Goal: Transaction & Acquisition: Subscribe to service/newsletter

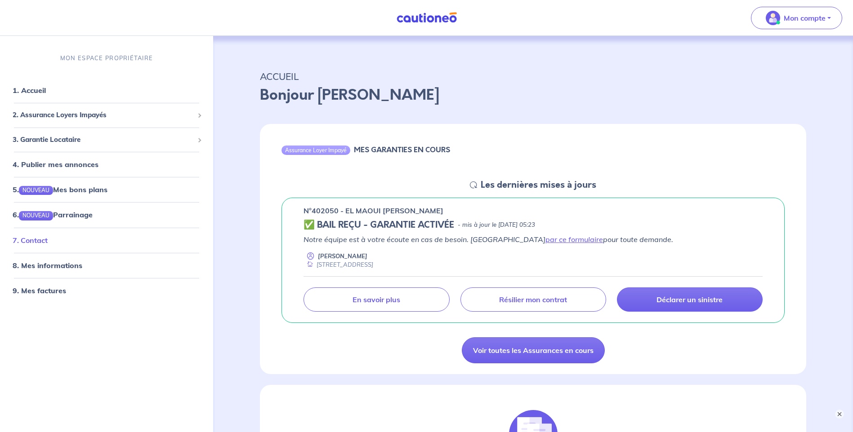
click at [47, 238] on link "7. Contact" at bounding box center [30, 240] width 35 height 9
click at [35, 90] on link "1. Accueil" at bounding box center [29, 90] width 33 height 9
click at [50, 118] on span "2. Assurance Loyers Impayés" at bounding box center [103, 115] width 181 height 10
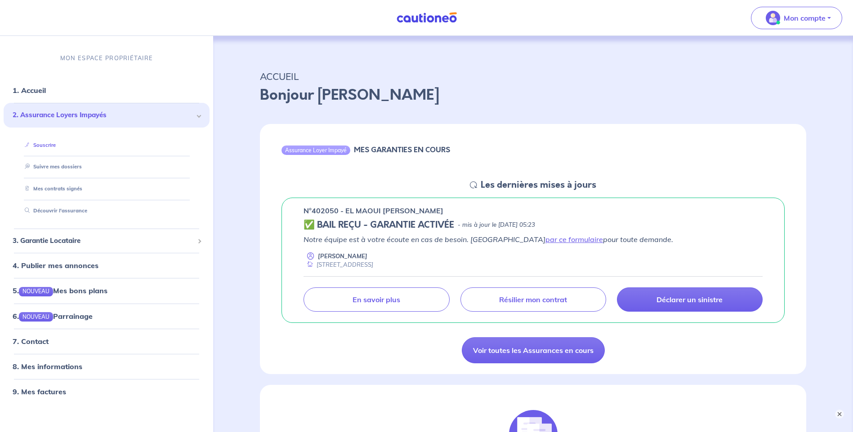
click at [49, 143] on link "Souscrire" at bounding box center [38, 145] width 35 height 6
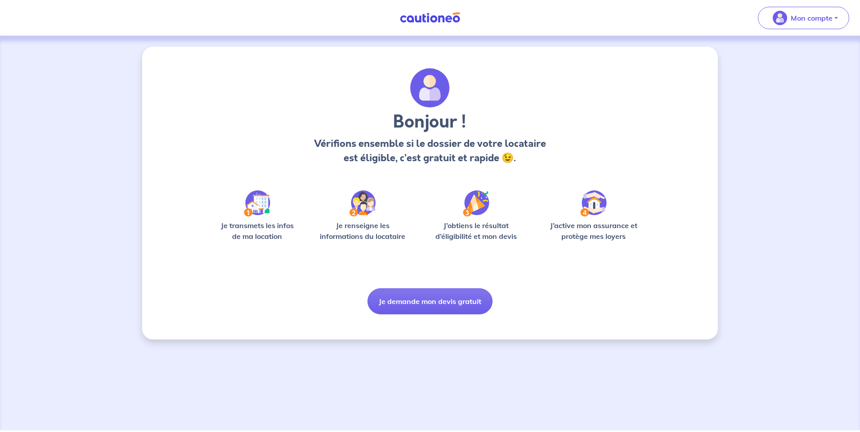
click at [253, 203] on img at bounding box center [257, 204] width 27 height 26
click at [406, 302] on button "Je demande mon devis gratuit" at bounding box center [429, 302] width 125 height 26
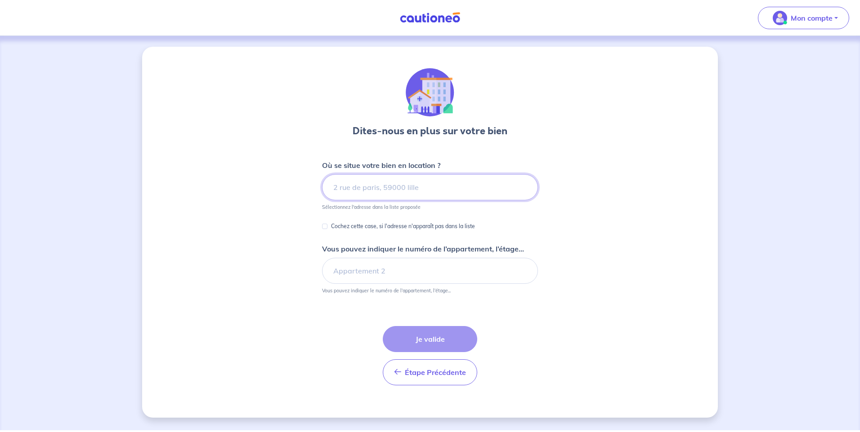
click at [354, 187] on input at bounding box center [430, 187] width 216 height 26
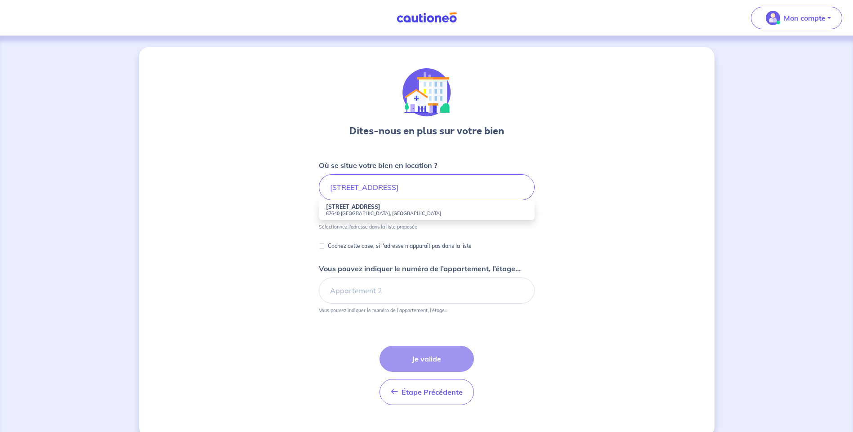
click at [350, 211] on small "67640 [GEOGRAPHIC_DATA], [GEOGRAPHIC_DATA]" at bounding box center [426, 213] width 201 height 6
type input "[STREET_ADDRESS]"
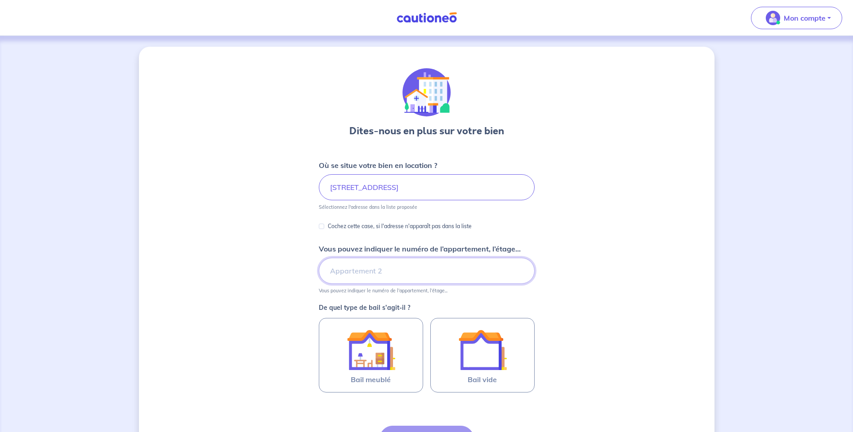
click at [372, 271] on input "Vous pouvez indiquer le numéro de l’appartement, l’étage..." at bounding box center [427, 271] width 216 height 26
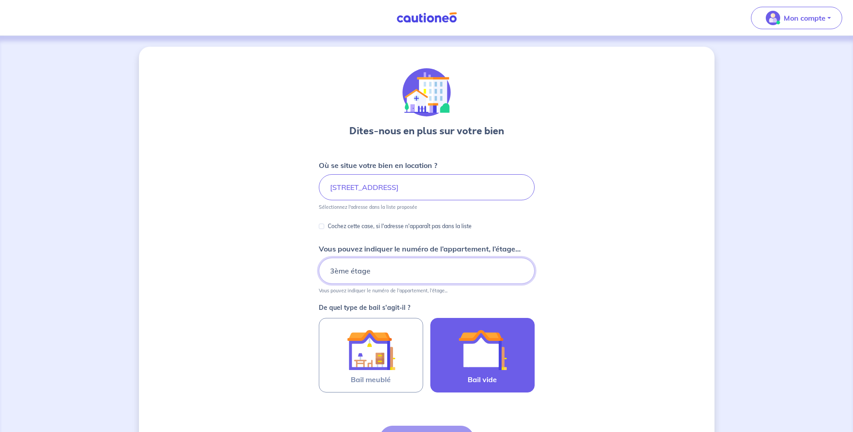
type input "3ème étage"
click at [482, 356] on img at bounding box center [482, 350] width 49 height 49
click at [0, 0] on input "Bail vide" at bounding box center [0, 0] width 0 height 0
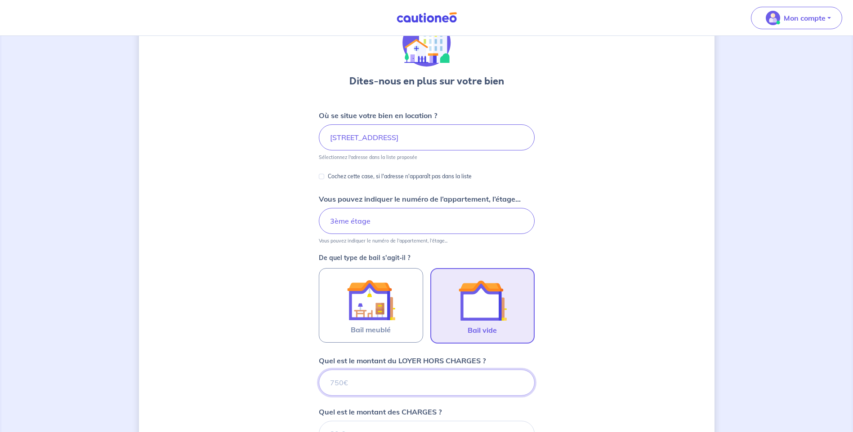
scroll to position [95, 0]
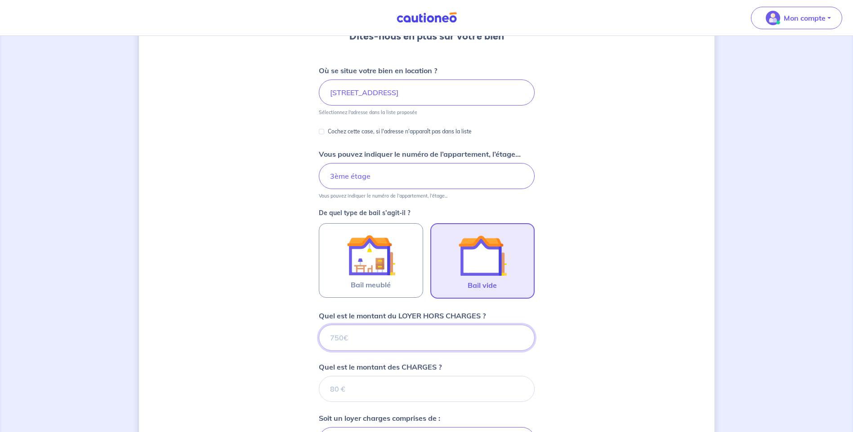
click at [448, 337] on input "Quel est le montant du LOYER HORS CHARGES ?" at bounding box center [427, 338] width 216 height 26
type input "61"
type input "610"
click at [421, 386] on input "Quel est le montant des CHARGES ?" at bounding box center [427, 389] width 216 height 26
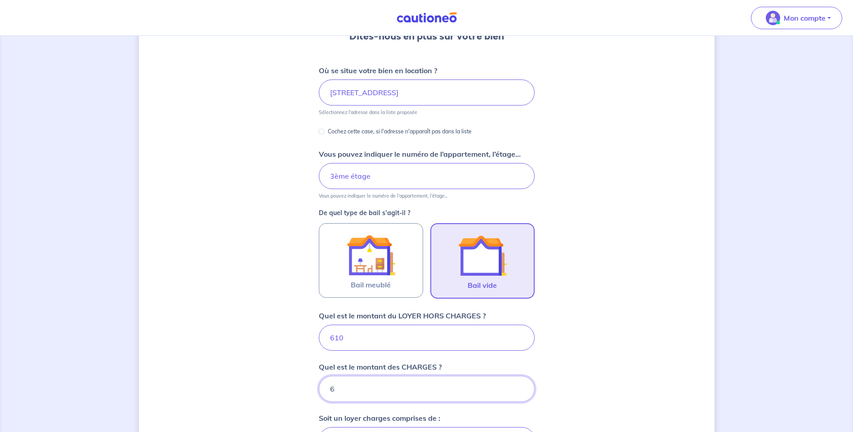
type input "60"
type input "670"
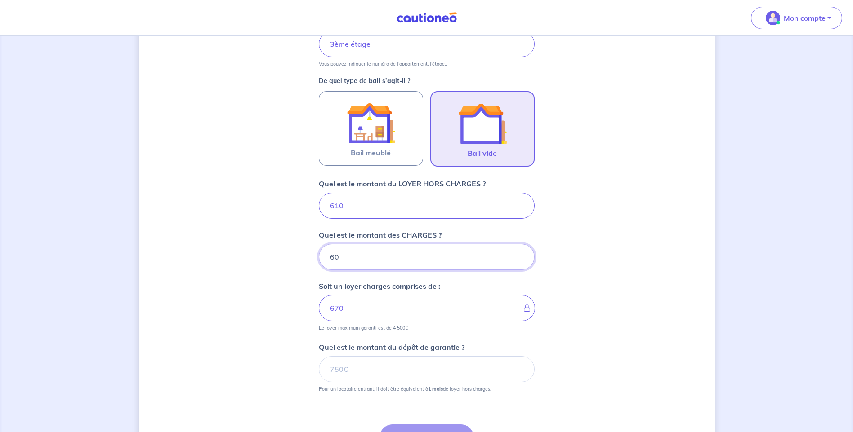
scroll to position [230, 0]
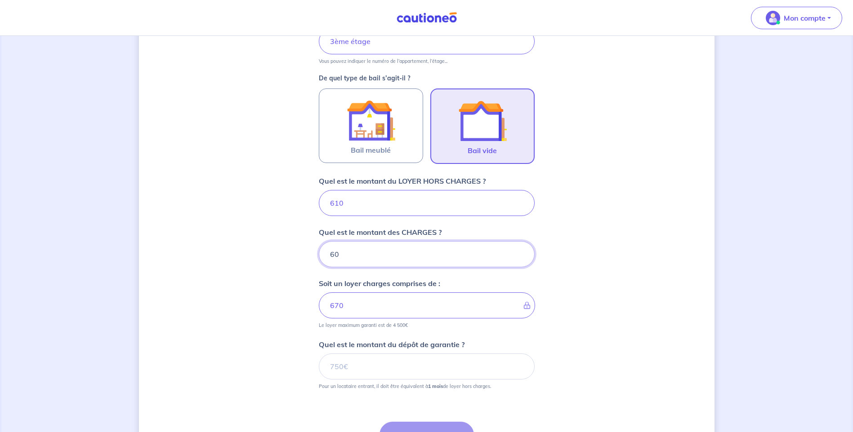
type input "60"
click at [388, 366] on input "Quel est le montant du dépôt de garantie ?" at bounding box center [427, 367] width 216 height 26
type input "610"
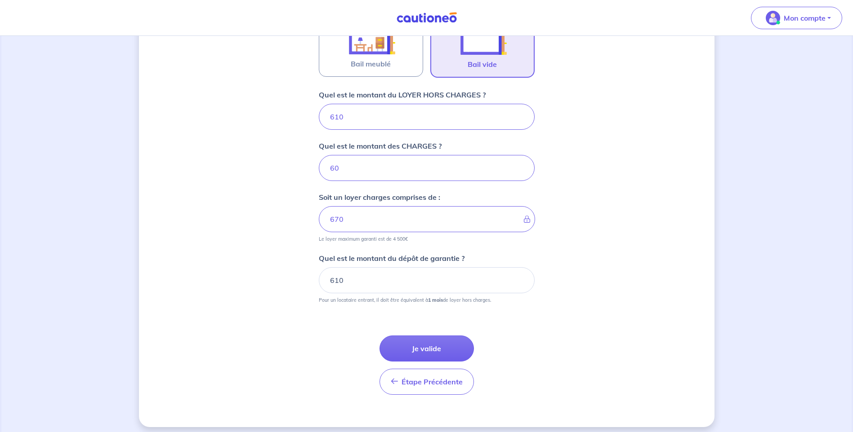
scroll to position [320, 0]
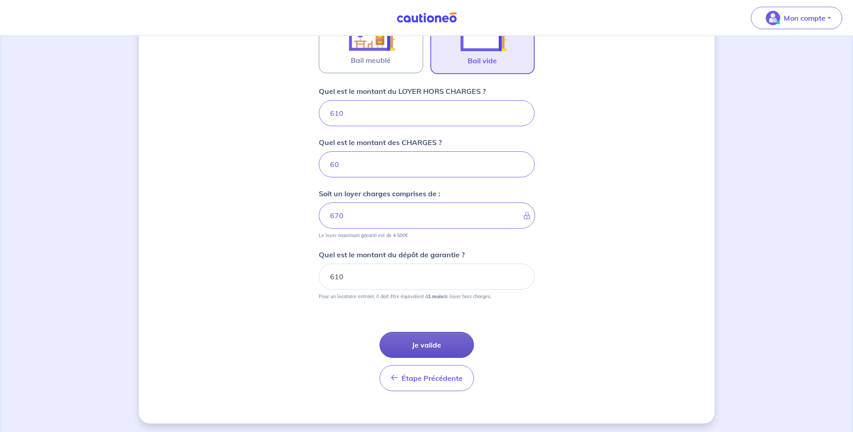
click at [428, 345] on button "Je valide" at bounding box center [426, 345] width 94 height 26
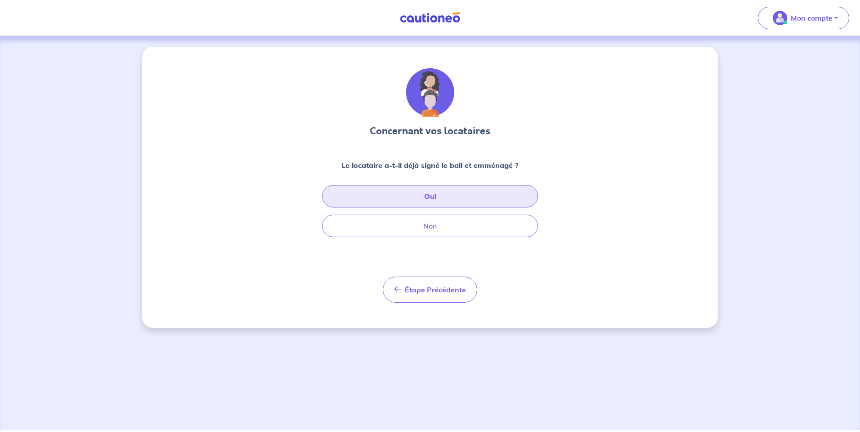
click at [432, 193] on button "Oui" at bounding box center [430, 196] width 216 height 22
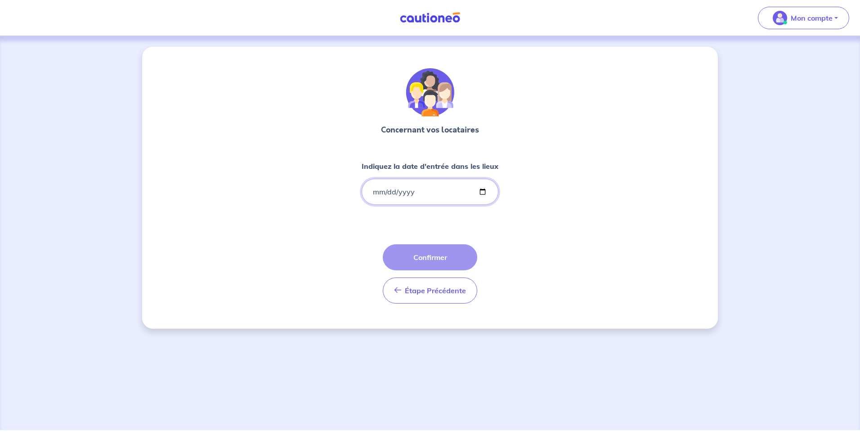
click at [481, 191] on input "Indiquez la date d'entrée dans les lieux" at bounding box center [429, 192] width 137 height 26
type input "[DATE]"
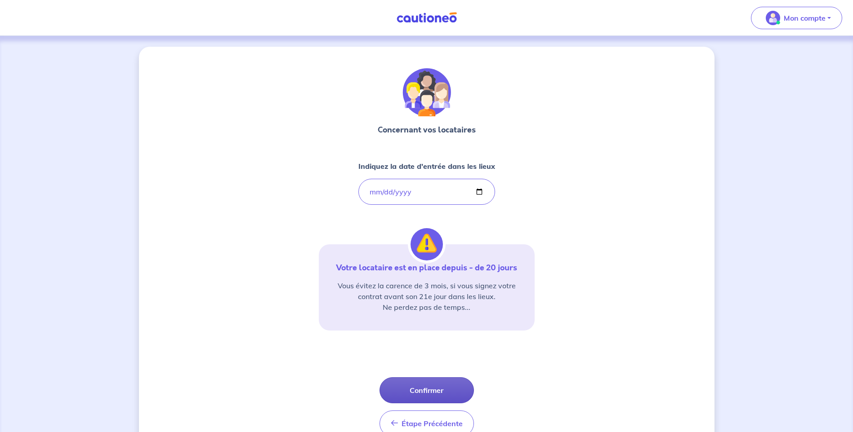
click at [436, 392] on button "Confirmer" at bounding box center [426, 391] width 94 height 26
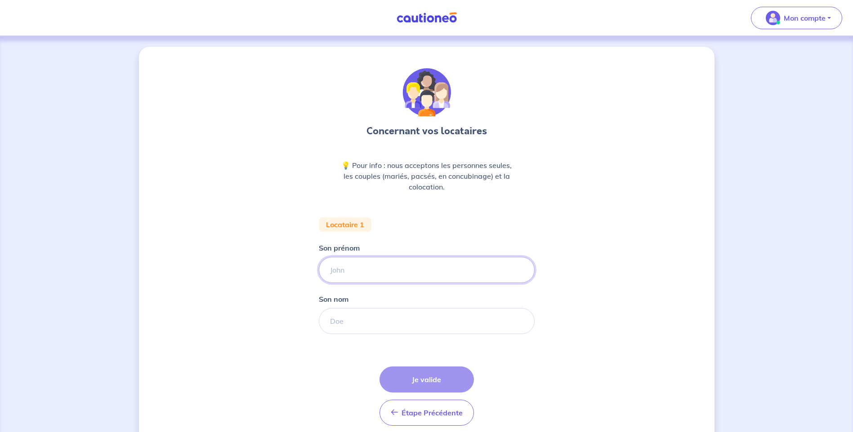
click at [346, 269] on input "Son prénom" at bounding box center [427, 270] width 216 height 26
type input "[PERSON_NAME]"
click at [357, 317] on input "Son nom" at bounding box center [427, 321] width 216 height 26
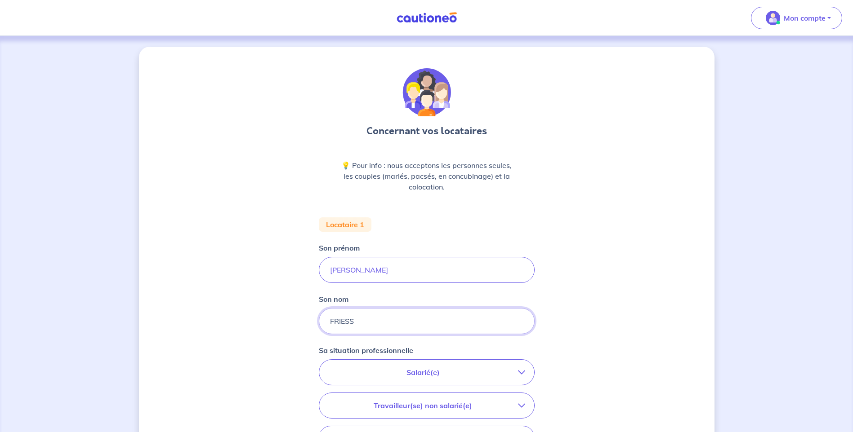
type input "FRIESS"
click at [523, 371] on icon "button" at bounding box center [521, 372] width 7 height 7
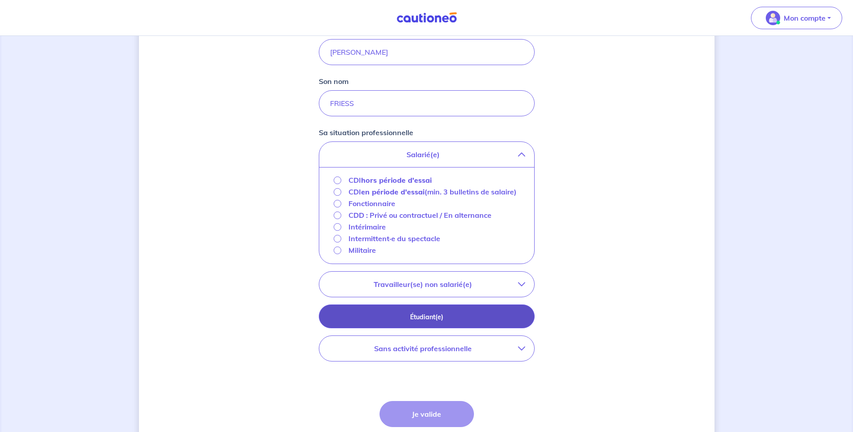
scroll to position [225, 0]
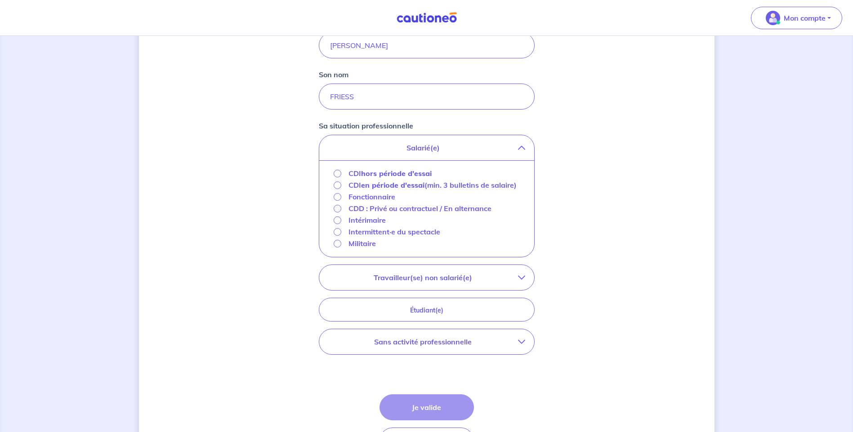
click at [466, 348] on p "Sans activité professionnelle" at bounding box center [423, 342] width 190 height 11
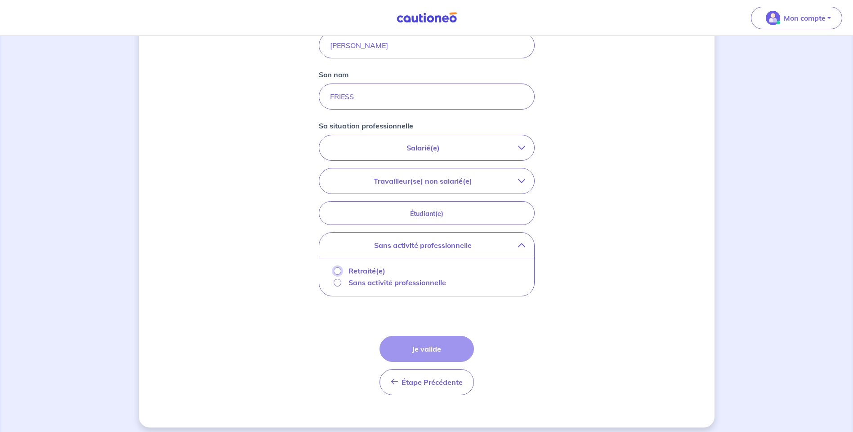
click at [336, 271] on input "Retraité(e)" at bounding box center [338, 271] width 8 height 8
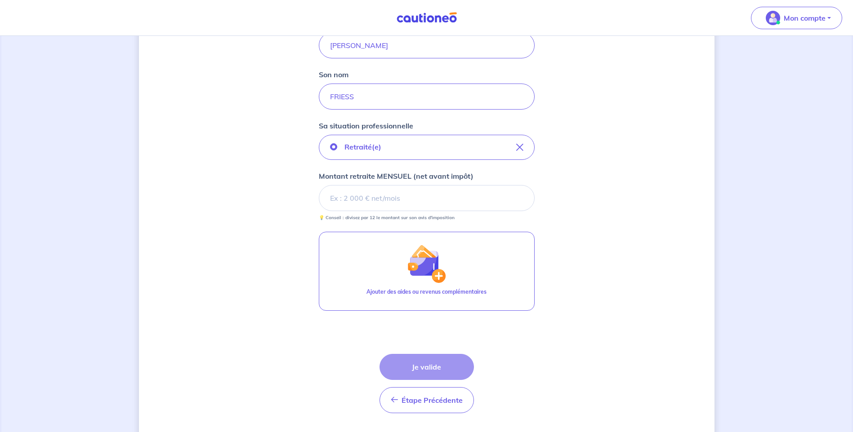
scroll to position [201, 0]
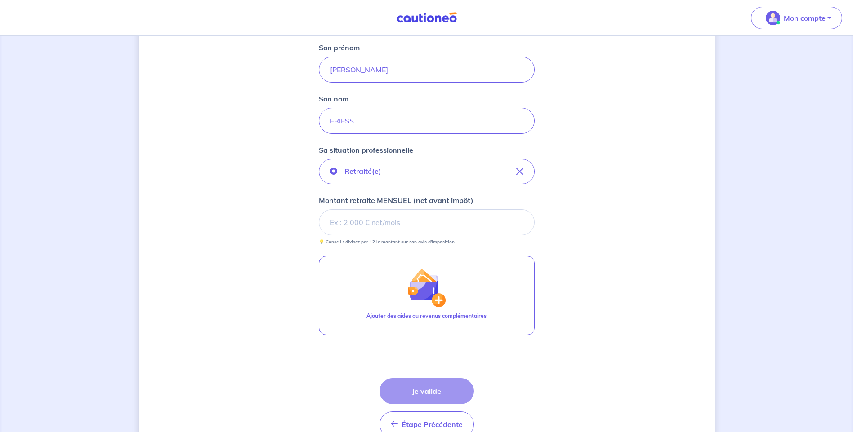
click at [370, 223] on input "Montant retraite MENSUEL (net avant impôt)" at bounding box center [427, 223] width 216 height 26
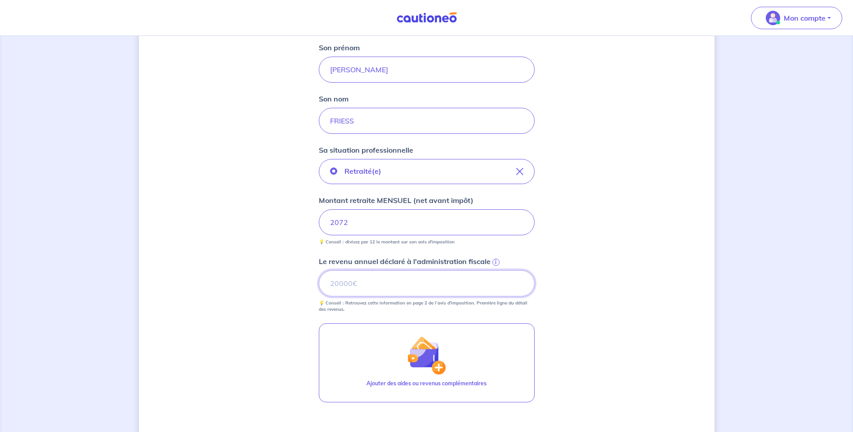
click at [390, 278] on input "Le revenu annuel déclaré à l'administration fiscale i" at bounding box center [427, 284] width 216 height 26
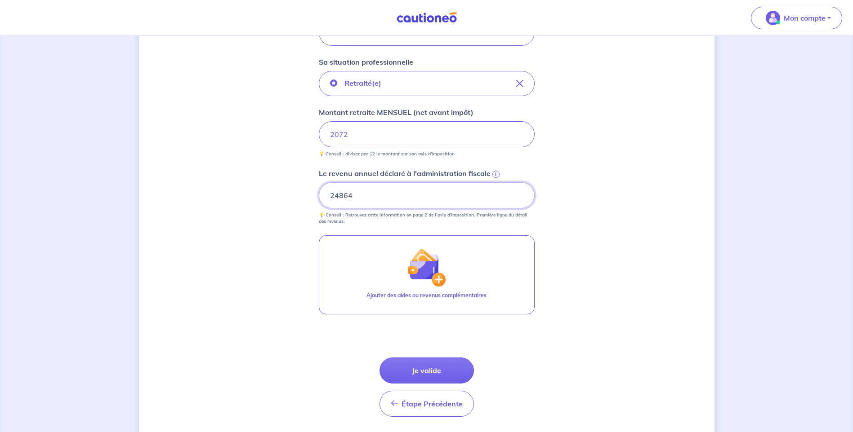
scroll to position [290, 0]
type input "24864"
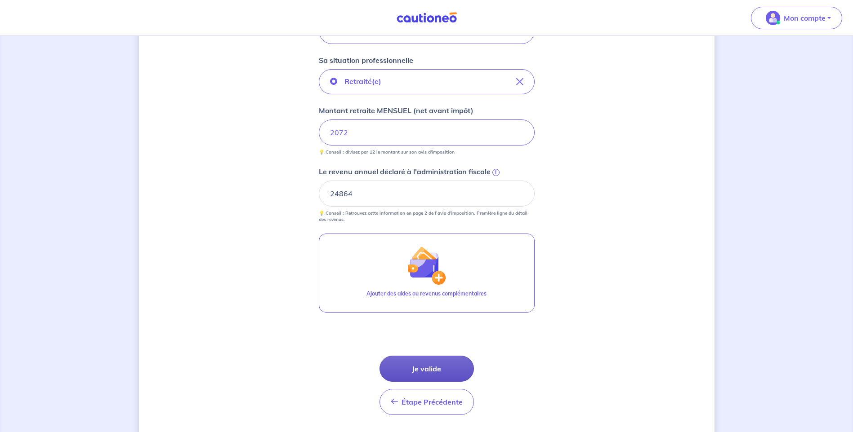
click at [437, 366] on button "Je valide" at bounding box center [426, 369] width 94 height 26
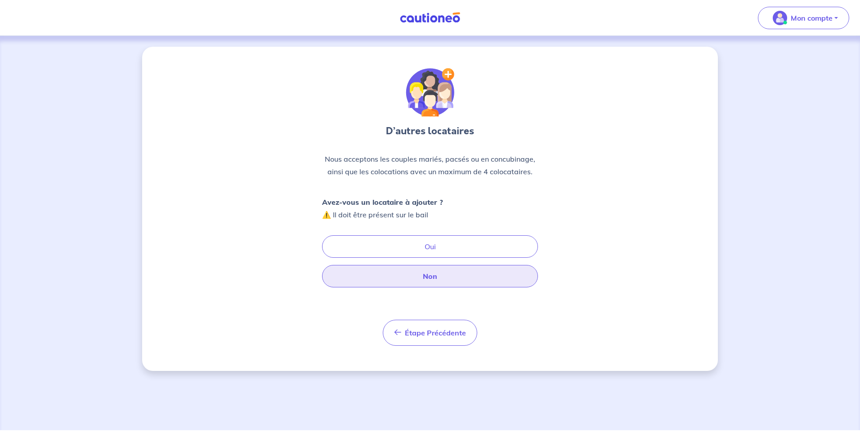
click at [428, 276] on button "Non" at bounding box center [430, 276] width 216 height 22
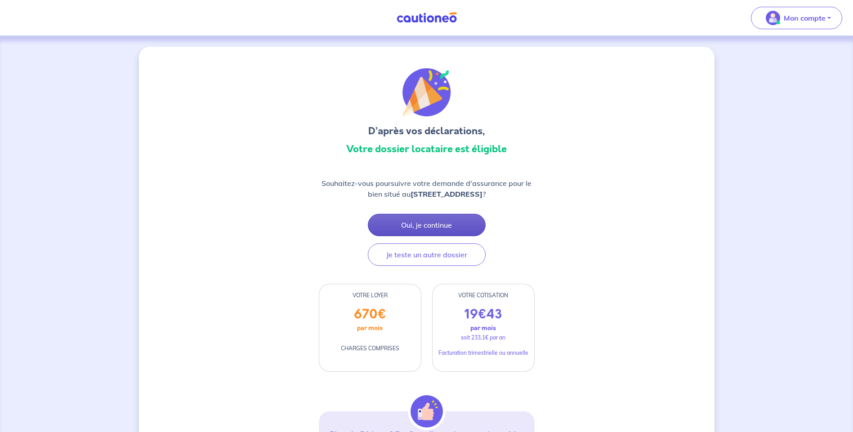
click at [458, 223] on button "Oui, je continue" at bounding box center [427, 225] width 118 height 22
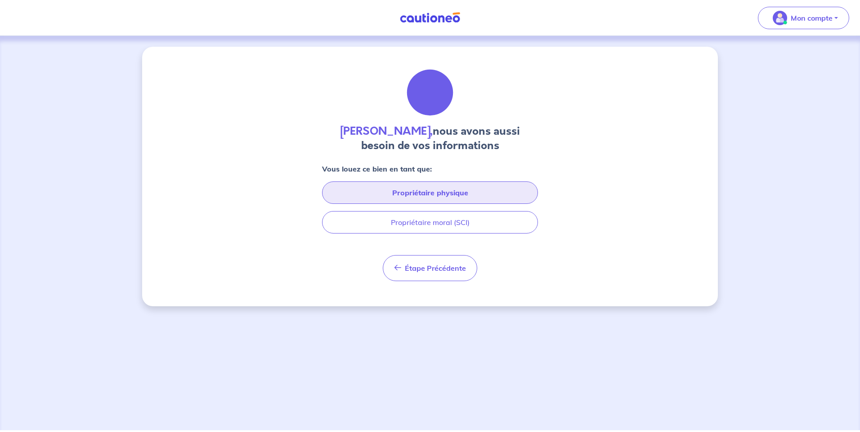
click at [424, 193] on button "Propriétaire physique" at bounding box center [430, 193] width 216 height 22
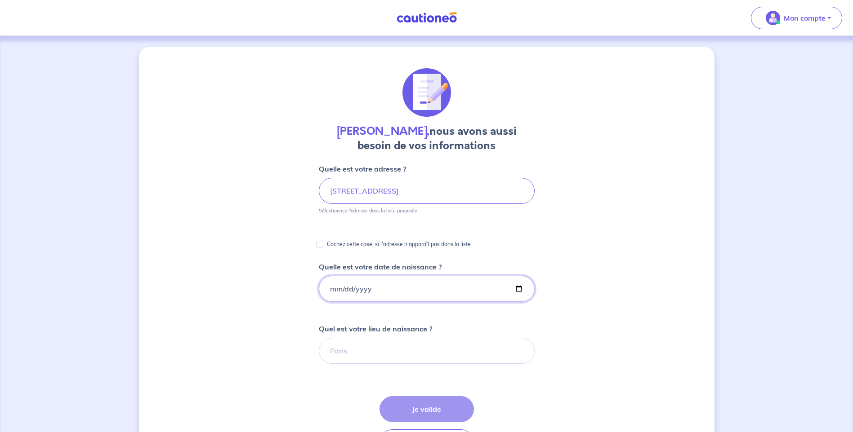
click at [391, 285] on input "Quelle est votre date de naissance ?" at bounding box center [427, 289] width 216 height 26
type input "[DATE]"
click at [374, 352] on input "Quel est votre lieu de naissance ?" at bounding box center [427, 351] width 216 height 26
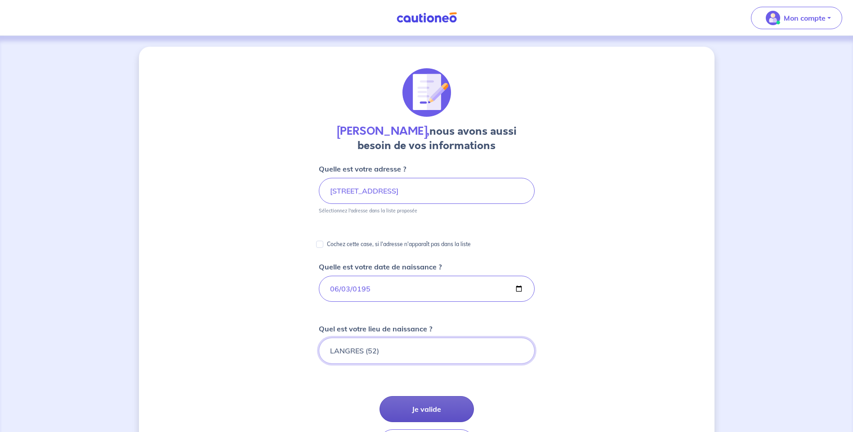
type input "LANGRES (52)"
click at [437, 408] on button "Je valide" at bounding box center [426, 410] width 94 height 26
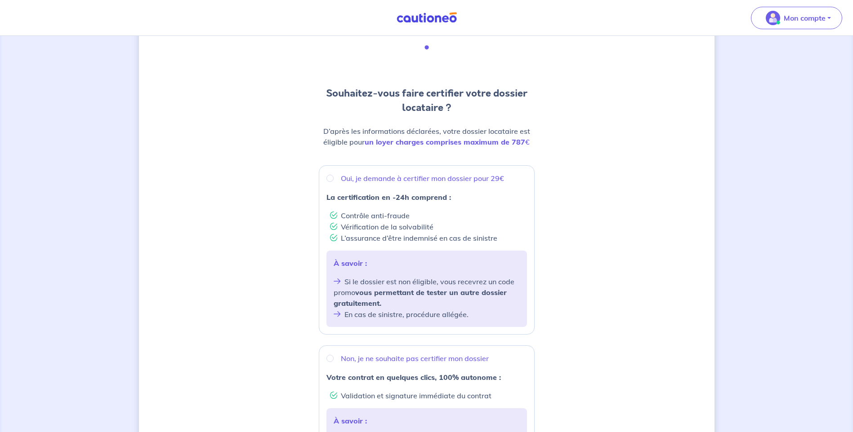
scroll to position [90, 0]
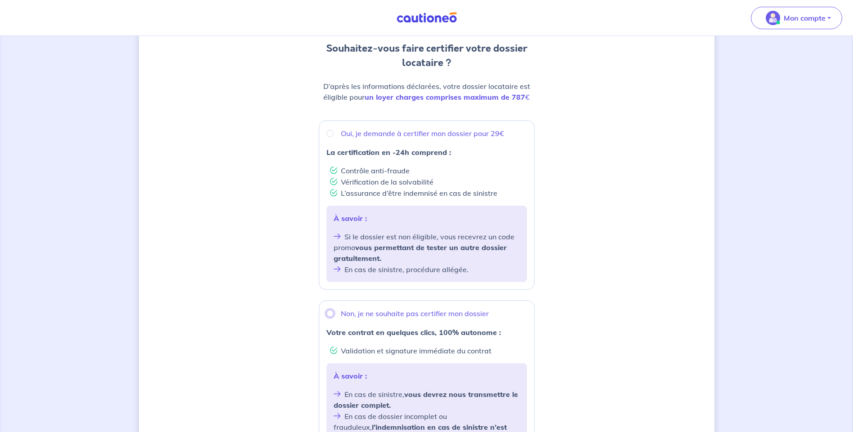
click at [332, 316] on input "Non, je ne souhaite pas certifier mon dossier" at bounding box center [329, 313] width 7 height 7
radio input "true"
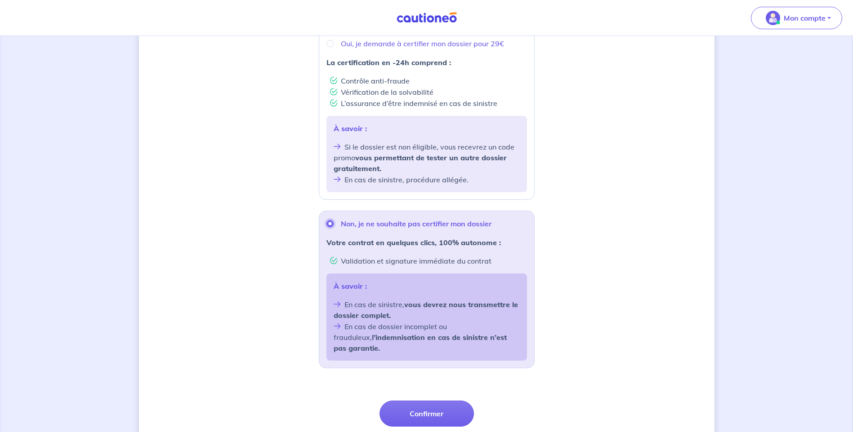
scroll to position [225, 0]
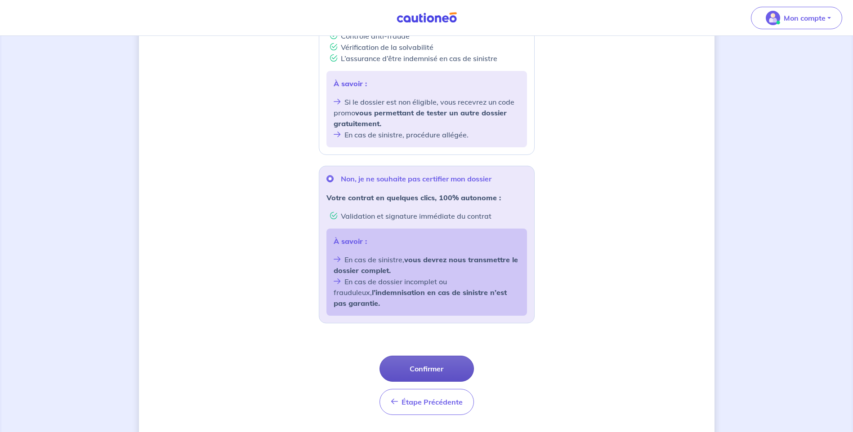
click at [426, 358] on button "Confirmer" at bounding box center [426, 369] width 94 height 26
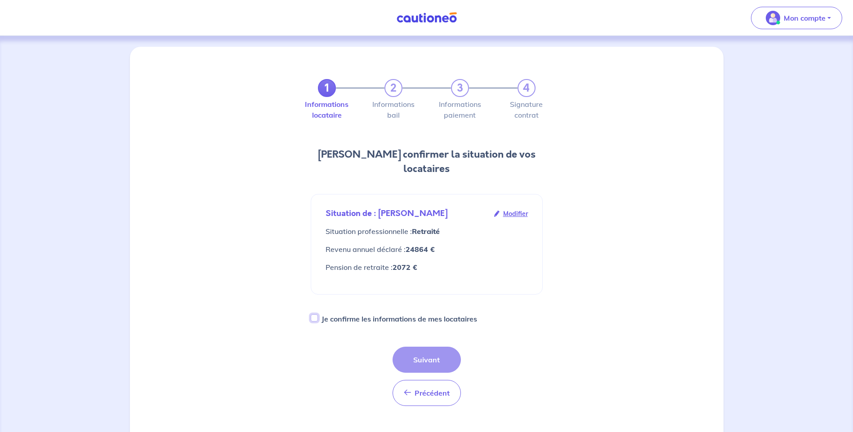
click at [311, 315] on input "Je confirme les informations de mes locataires" at bounding box center [314, 318] width 7 height 7
checkbox input "true"
click at [422, 347] on button "Suivant" at bounding box center [426, 360] width 68 height 26
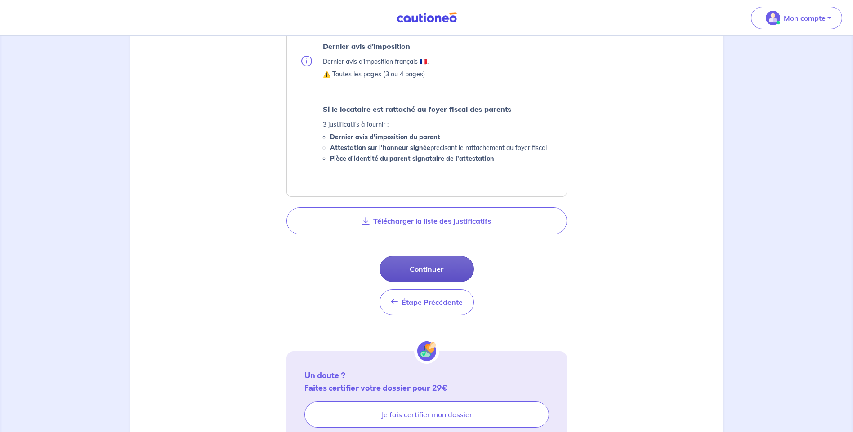
scroll to position [405, 0]
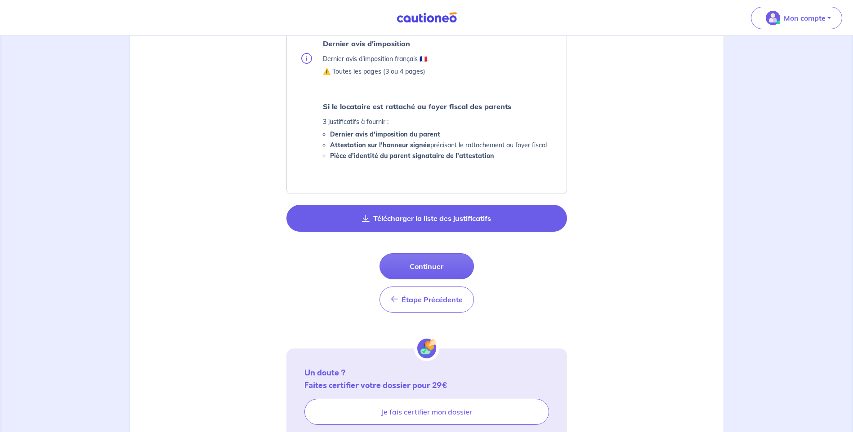
click at [407, 218] on button "Télécharger la liste des justificatifs" at bounding box center [426, 218] width 281 height 27
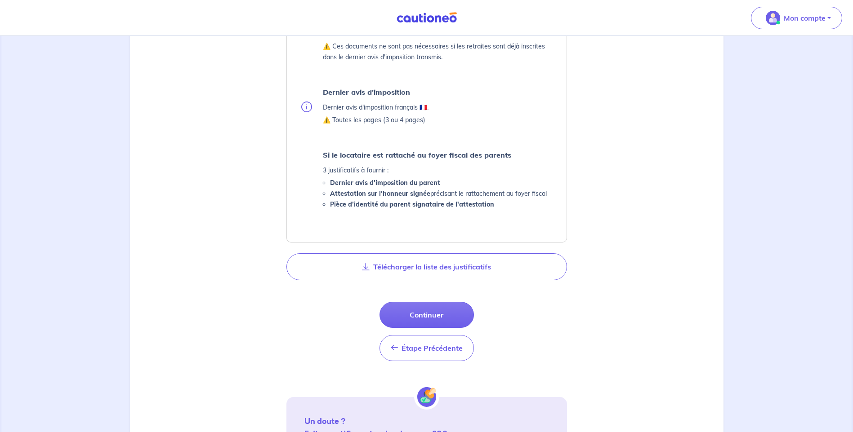
scroll to position [360, 0]
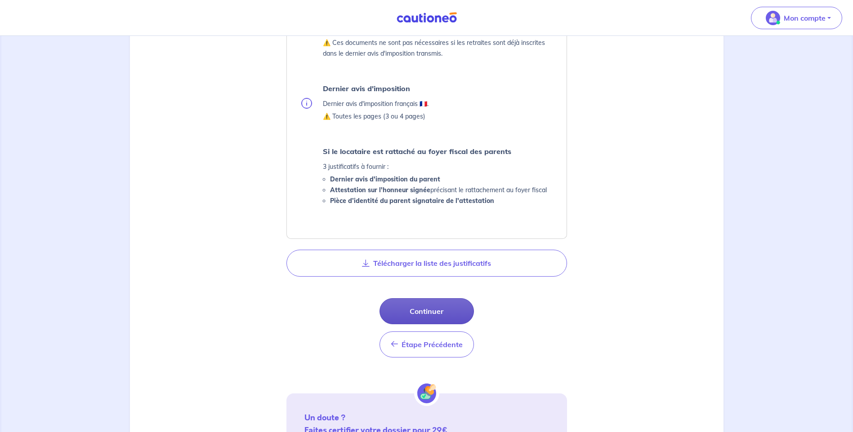
click at [430, 313] on button "Continuer" at bounding box center [426, 312] width 94 height 26
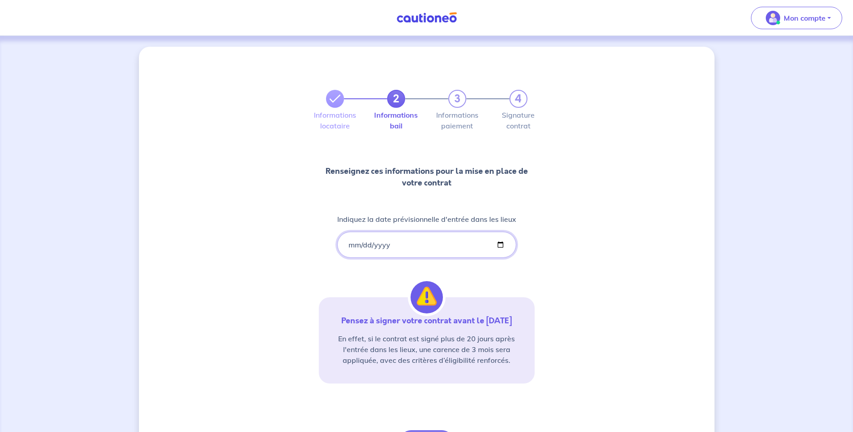
click at [445, 242] on input "[DATE]" at bounding box center [426, 245] width 179 height 26
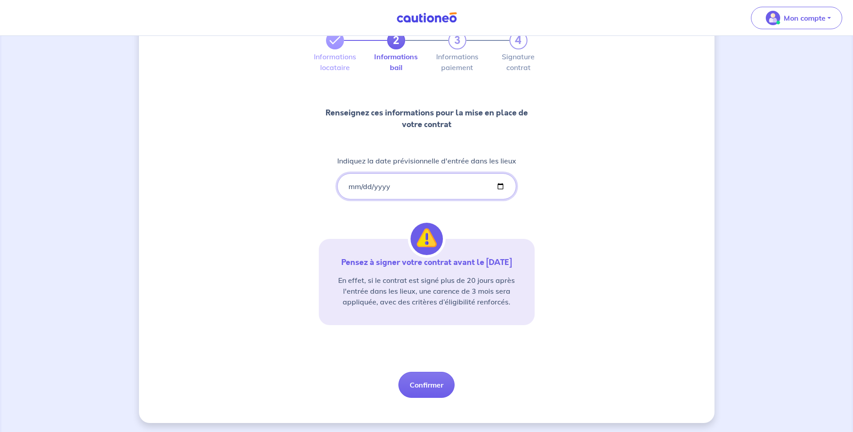
scroll to position [71, 0]
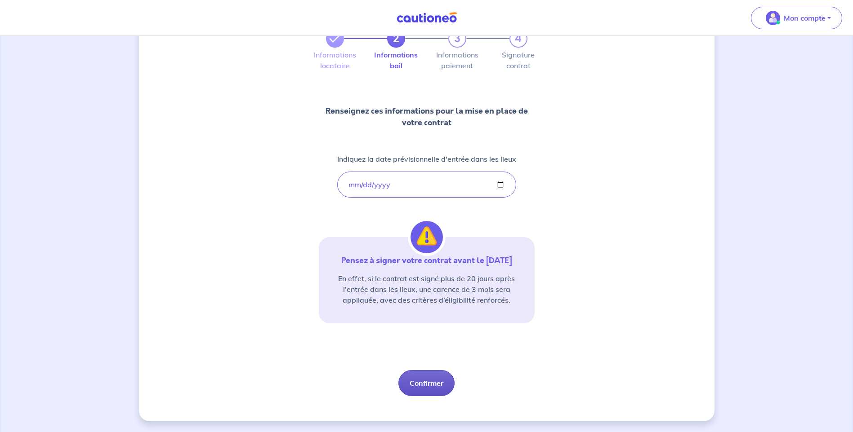
click at [427, 382] on button "Confirmer" at bounding box center [426, 383] width 56 height 26
select select "FR"
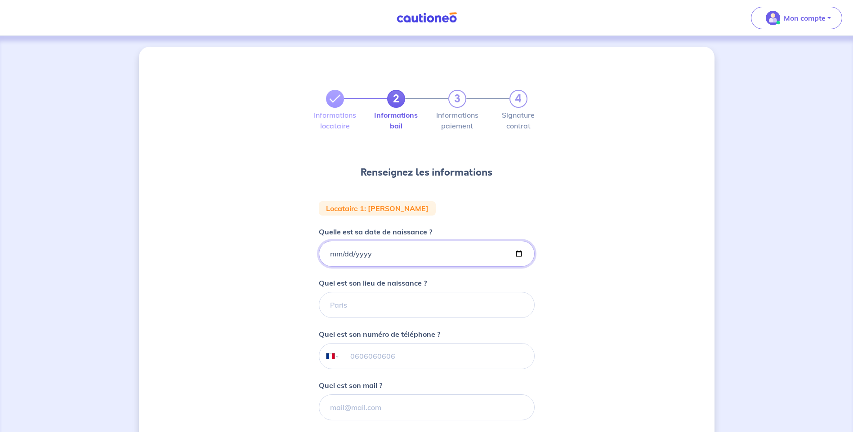
click at [375, 250] on input "Quelle est sa date de naissance ?" at bounding box center [427, 254] width 216 height 26
type input "[DATE]"
click at [359, 301] on input "Quel est son lieu de naissance ?" at bounding box center [427, 305] width 216 height 26
type input "l"
click at [399, 303] on input "LA WANTZENAU" at bounding box center [427, 305] width 216 height 26
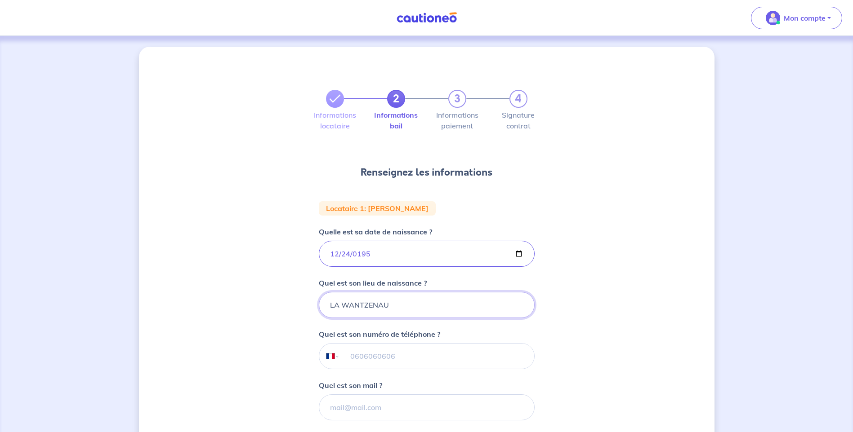
type input "LA WANTZENAU"
click at [366, 359] on input "tel" at bounding box center [436, 356] width 194 height 25
click at [611, 334] on div "2 3 4 Informations locataire Informations bail Informations paiement Signature …" at bounding box center [426, 296] width 575 height 498
click at [383, 357] on input "tel" at bounding box center [436, 356] width 194 height 25
type input "06 60 25 01 30"
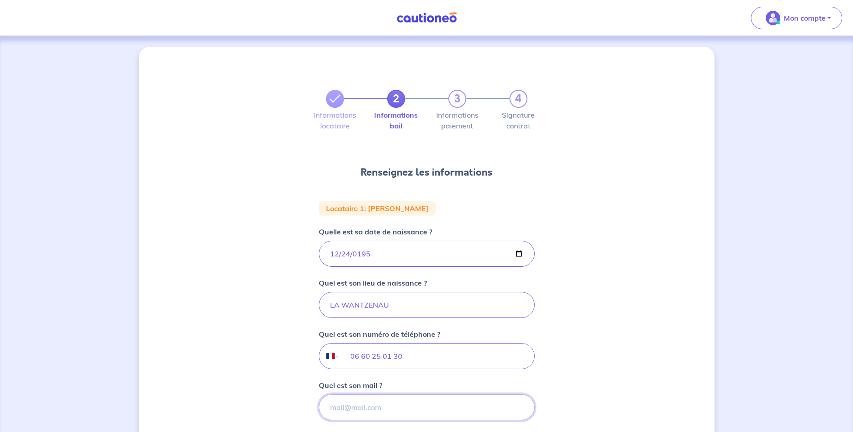
click at [393, 409] on input "Quel est son mail ?" at bounding box center [427, 408] width 216 height 26
type input "[EMAIL_ADDRESS][PERSON_NAME][DOMAIN_NAME]"
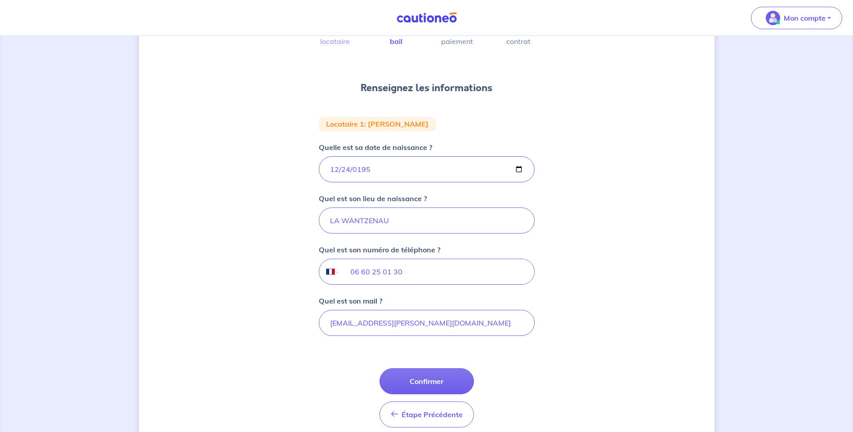
scroll to position [90, 0]
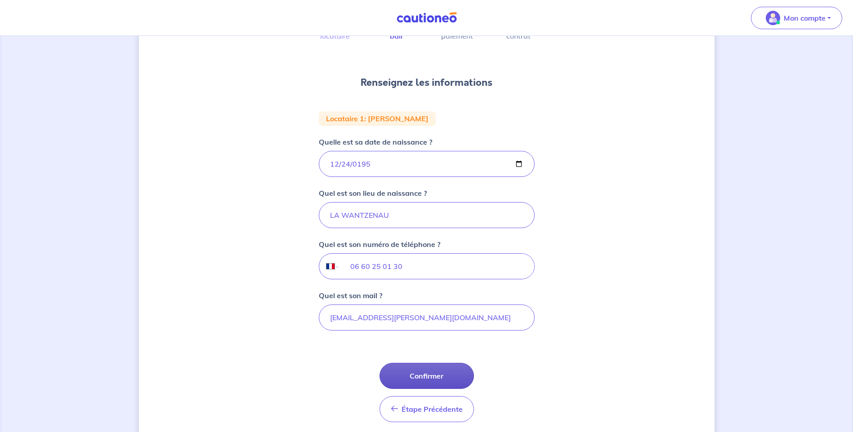
click at [418, 374] on button "Confirmer" at bounding box center [426, 376] width 94 height 26
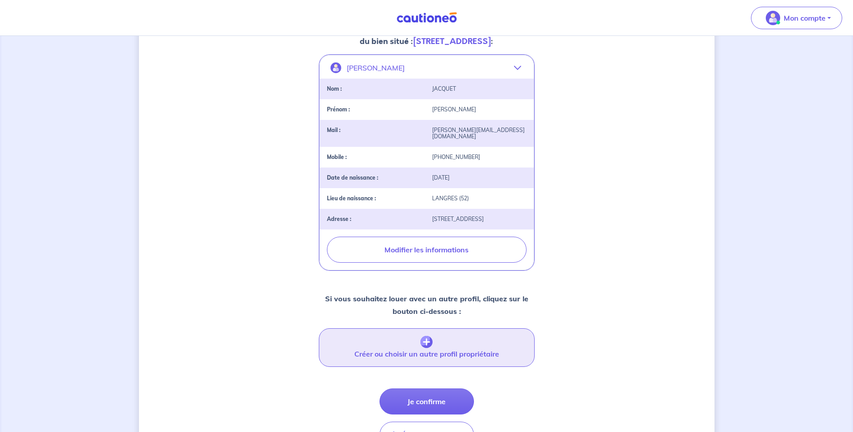
scroll to position [180, 0]
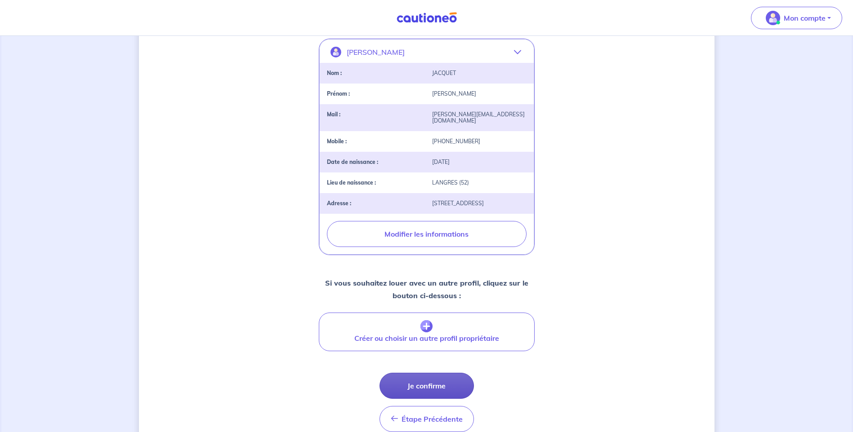
click at [445, 379] on button "Je confirme" at bounding box center [426, 386] width 94 height 26
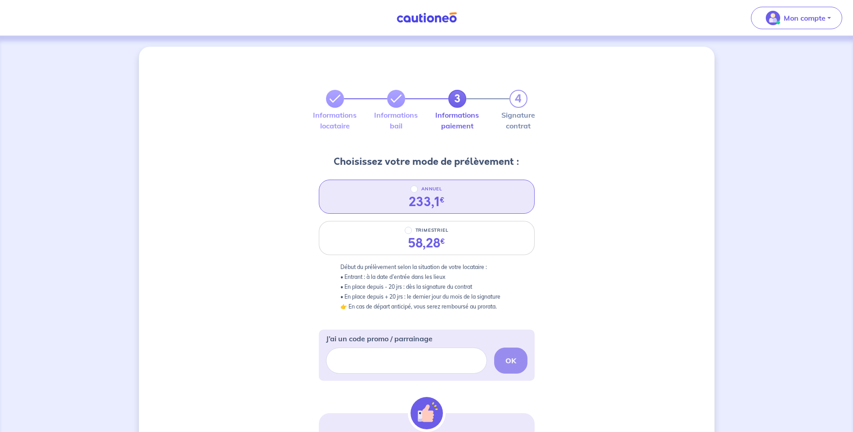
click at [415, 193] on div "ANNUEL" at bounding box center [426, 189] width 32 height 11
radio input "true"
click at [512, 362] on div "OK" at bounding box center [426, 361] width 201 height 26
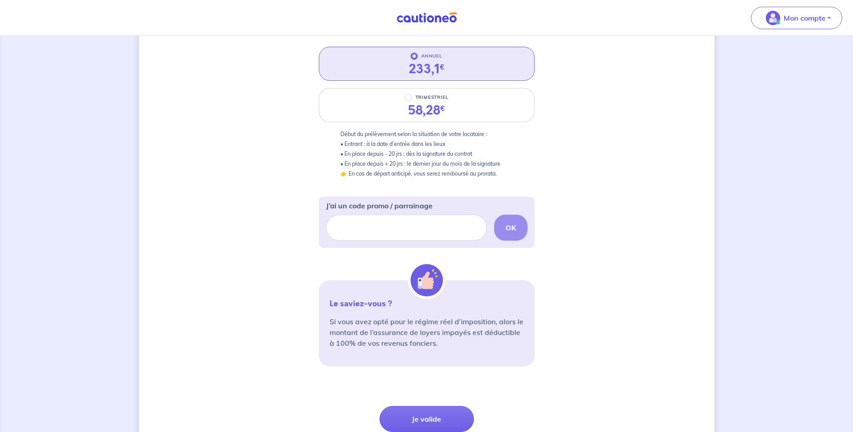
scroll to position [135, 0]
click at [418, 420] on button "Je valide" at bounding box center [426, 418] width 94 height 26
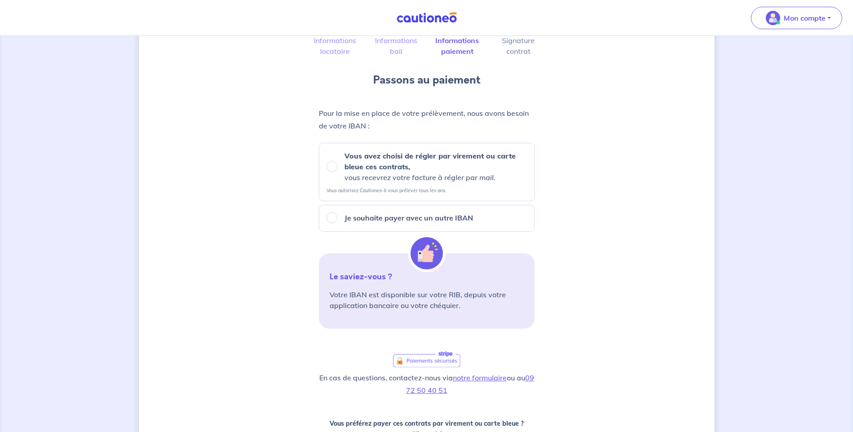
scroll to position [90, 0]
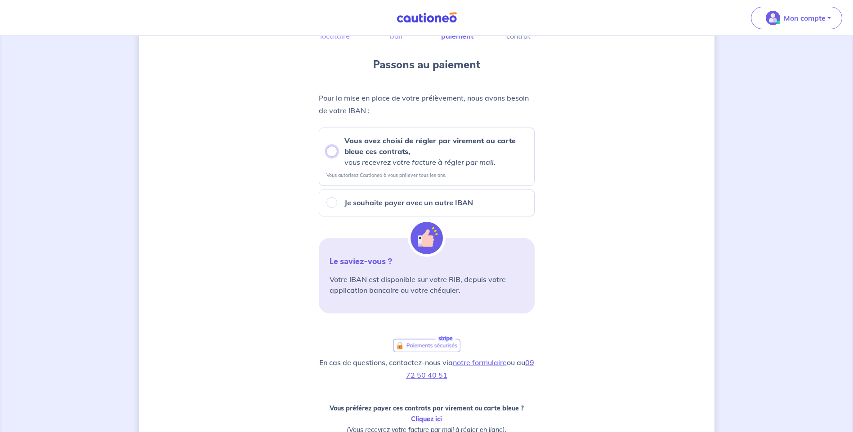
click at [333, 150] on input "Vous avez choisi de régler par virement ou carte bleue ces contrats, vous recev…" at bounding box center [331, 151] width 11 height 11
radio input "true"
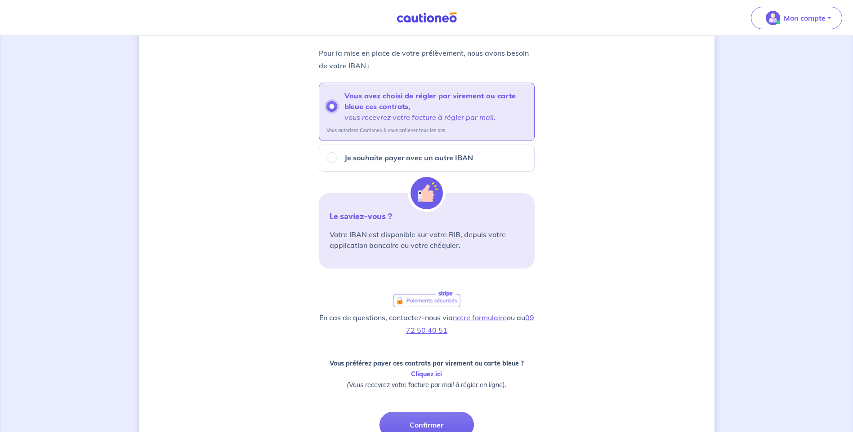
scroll to position [180, 0]
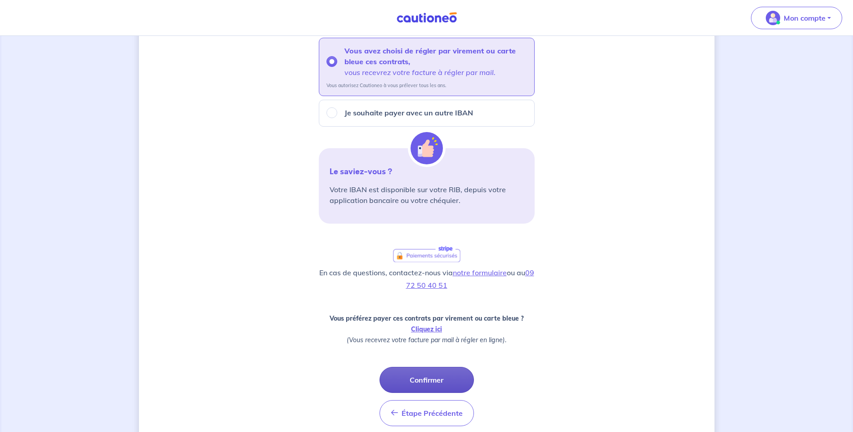
click at [423, 379] on button "Confirmer" at bounding box center [426, 380] width 94 height 26
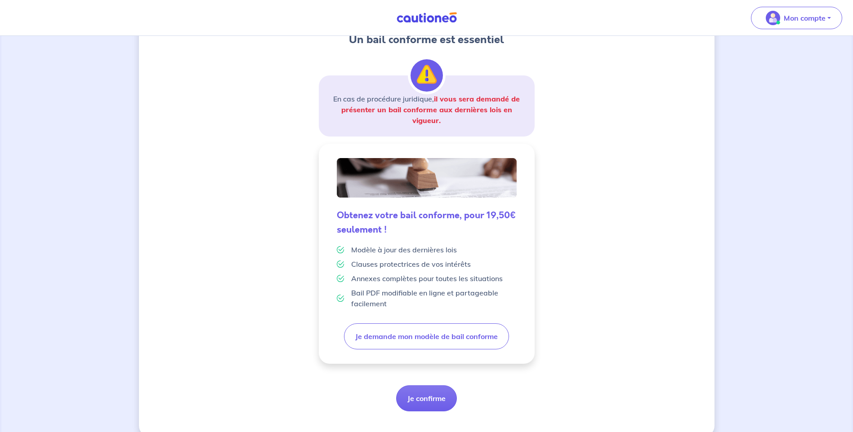
scroll to position [134, 0]
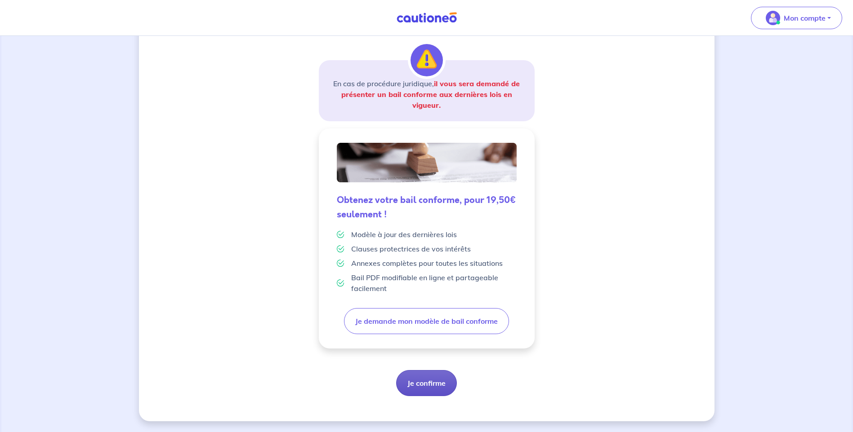
click at [432, 383] on button "Je confirme" at bounding box center [426, 383] width 61 height 26
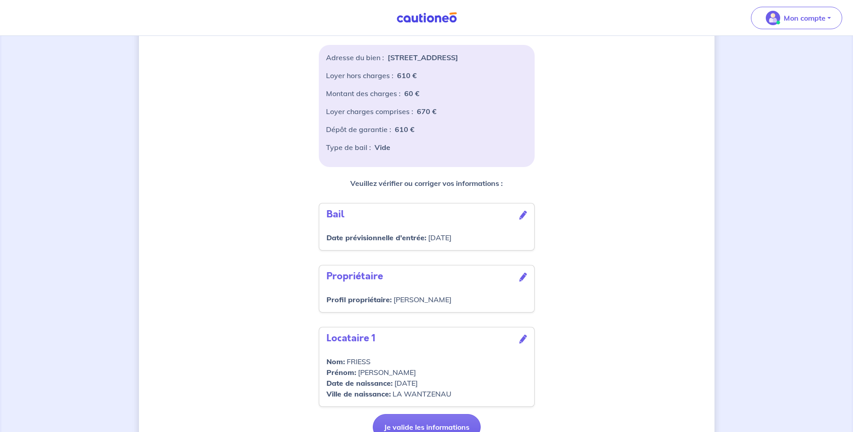
scroll to position [179, 0]
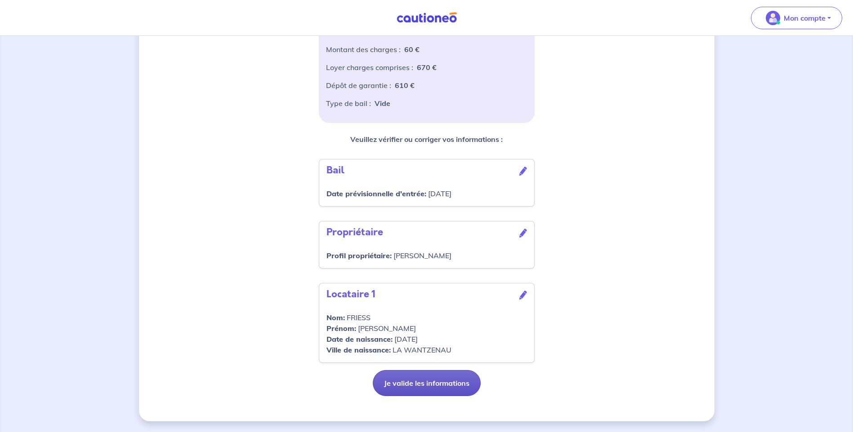
click at [433, 383] on button "Je valide les informations" at bounding box center [427, 383] width 108 height 26
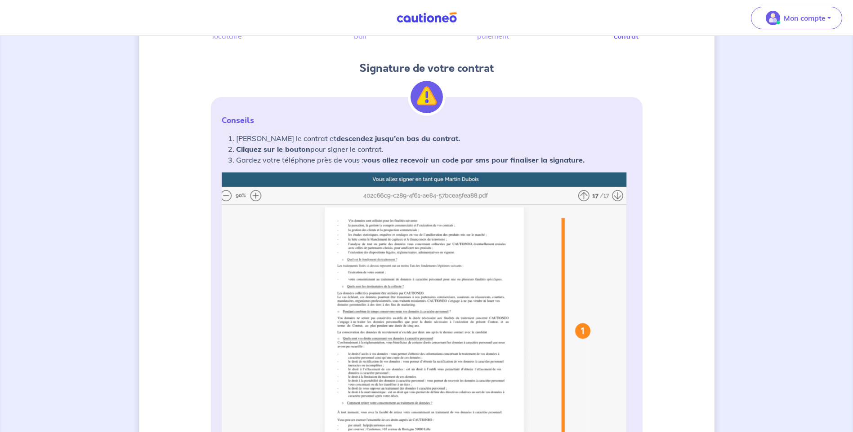
scroll to position [135, 0]
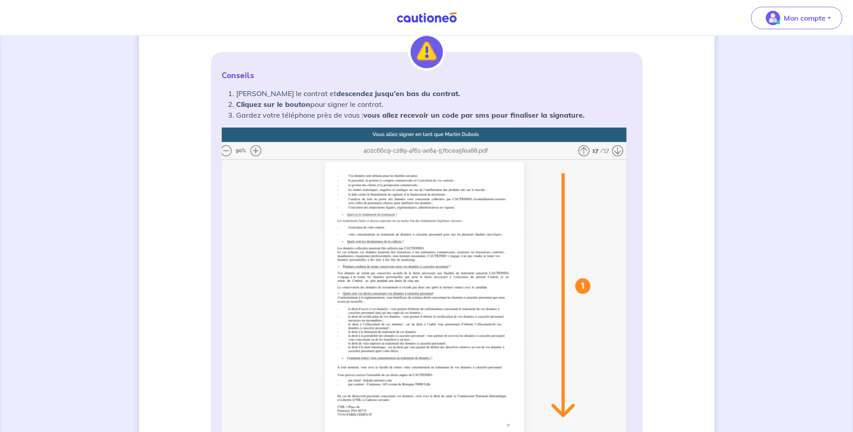
click at [255, 152] on img at bounding box center [427, 306] width 410 height 357
click at [255, 150] on img at bounding box center [427, 306] width 410 height 357
click at [226, 152] on img at bounding box center [427, 306] width 410 height 357
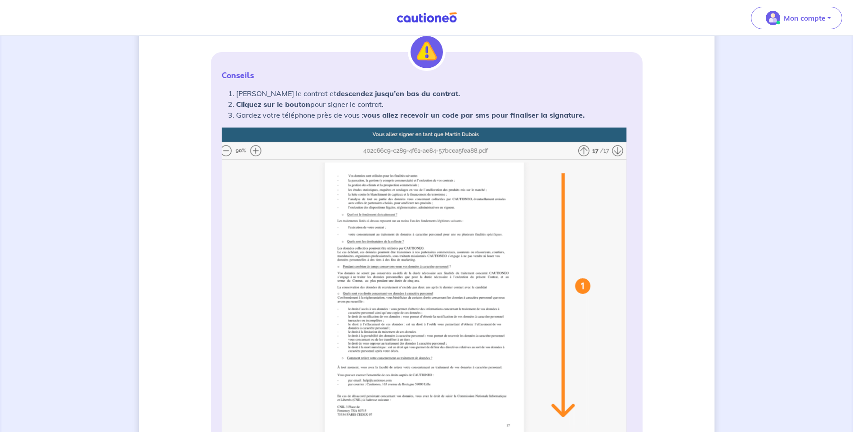
click at [226, 152] on img at bounding box center [427, 306] width 410 height 357
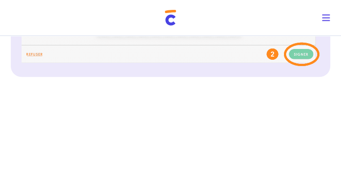
scroll to position [443, 0]
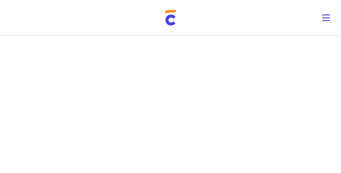
scroll to position [659, 0]
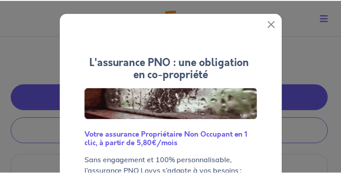
scroll to position [126, 0]
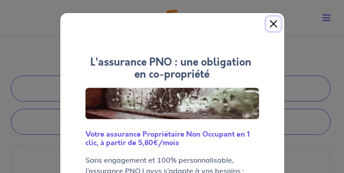
click at [271, 22] on button "Close" at bounding box center [273, 24] width 14 height 14
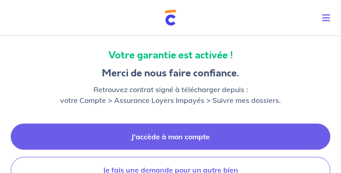
scroll to position [92, 0]
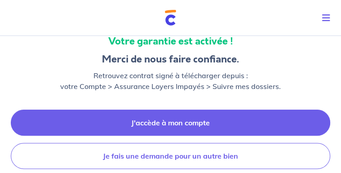
click at [205, 121] on link "J'accède à mon compte" at bounding box center [171, 123] width 320 height 26
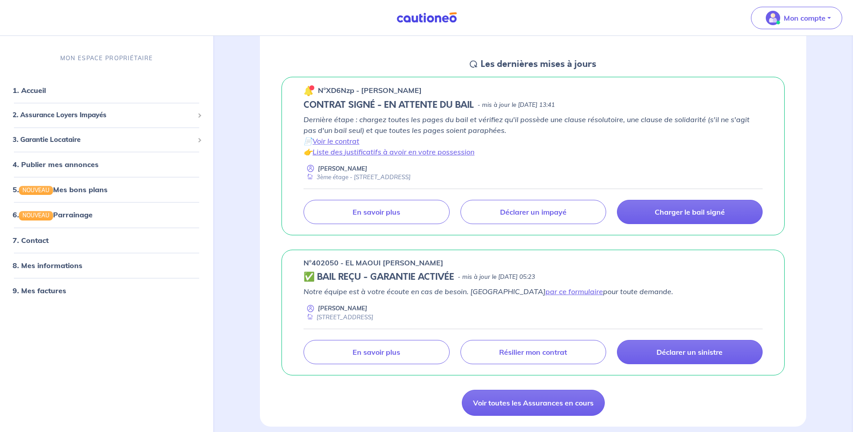
scroll to position [135, 0]
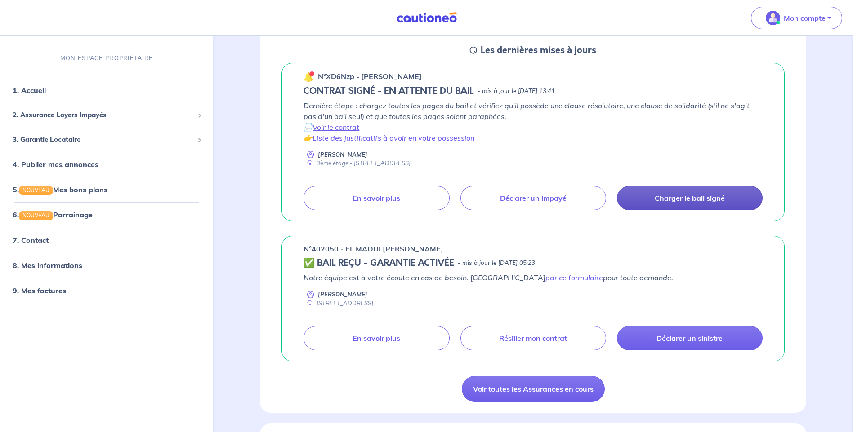
click at [693, 196] on p "Charger le bail signé" at bounding box center [690, 198] width 70 height 9
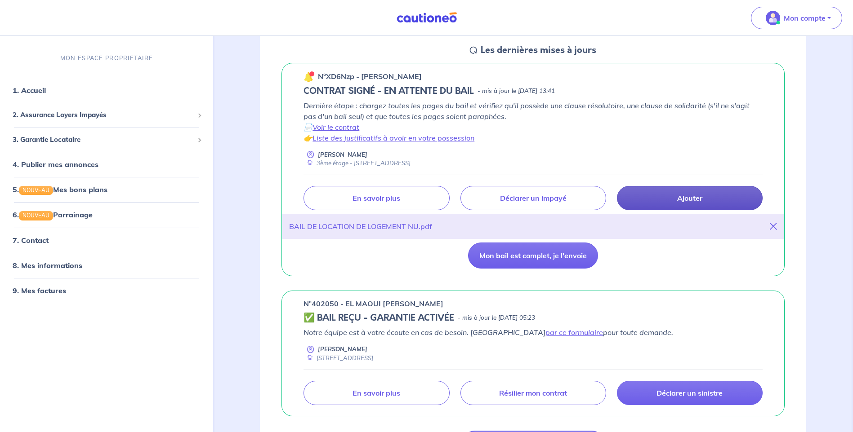
click at [684, 199] on p "Ajouter" at bounding box center [689, 198] width 25 height 9
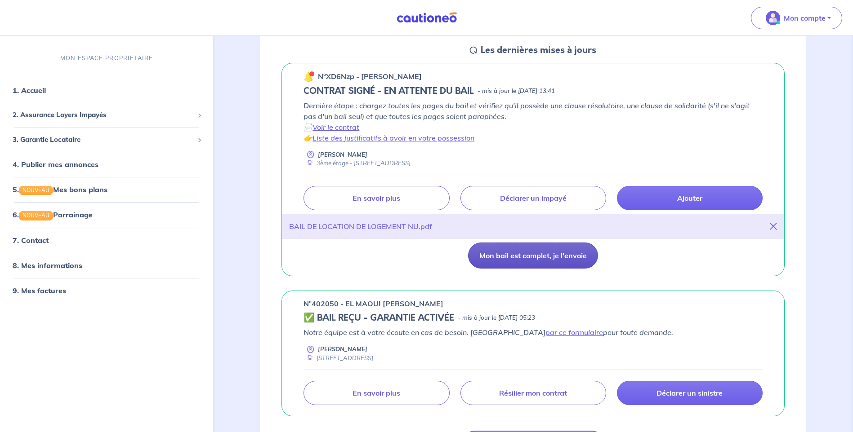
click at [566, 259] on button "Mon bail est complet, je l'envoie" at bounding box center [533, 256] width 130 height 26
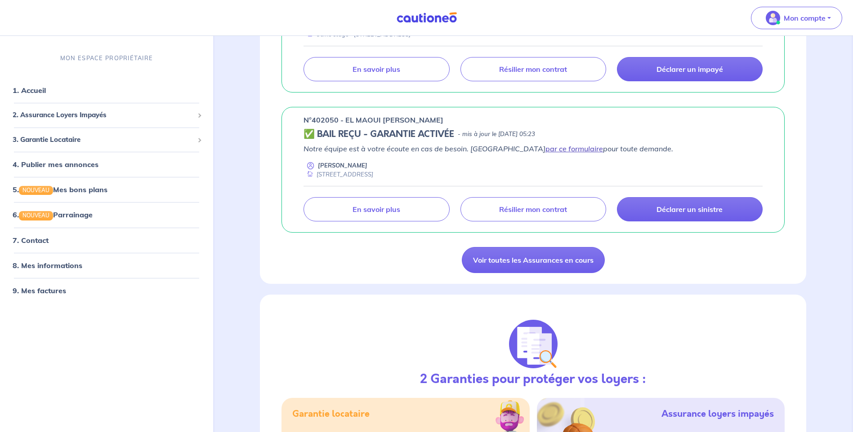
scroll to position [225, 0]
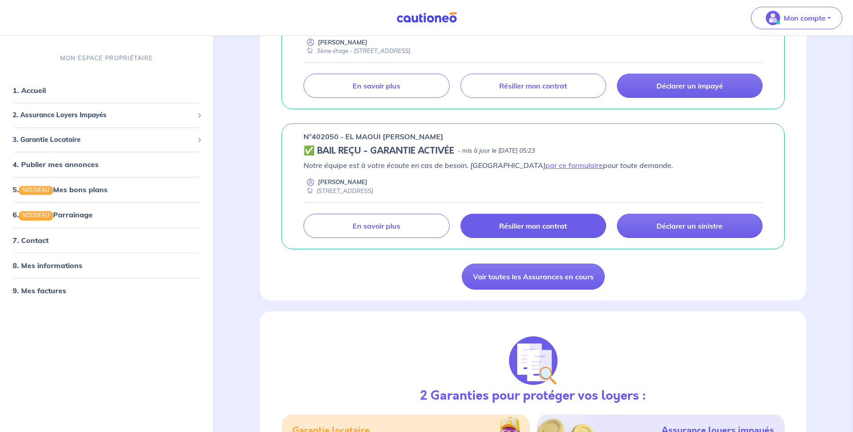
click at [512, 226] on p "Résilier mon contrat" at bounding box center [533, 226] width 68 height 9
